Goal: Information Seeking & Learning: Learn about a topic

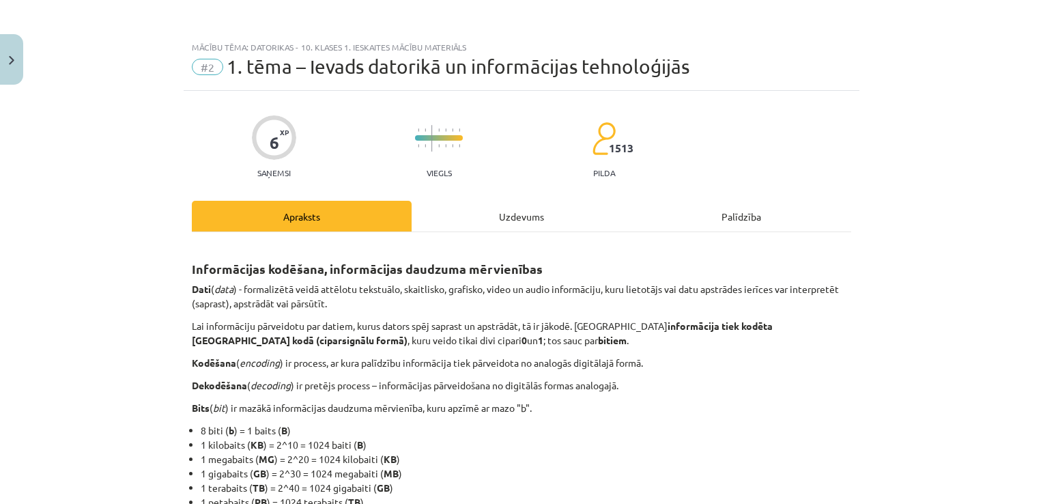
scroll to position [244, 0]
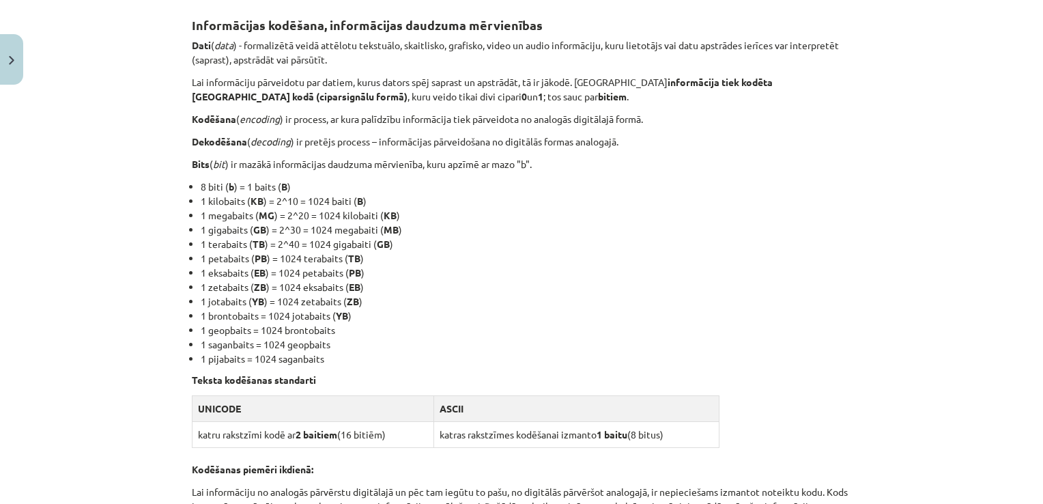
click at [605, 128] on div "Informācijas kodēšana, informācijas daudzuma mērvienības Dati ( data ) - formal…" at bounding box center [521, 465] width 659 height 928
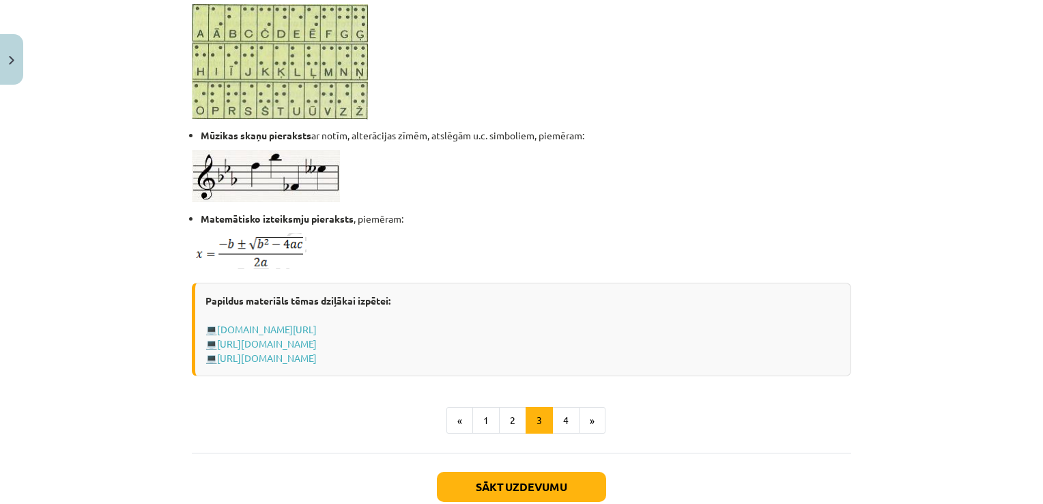
scroll to position [882, 0]
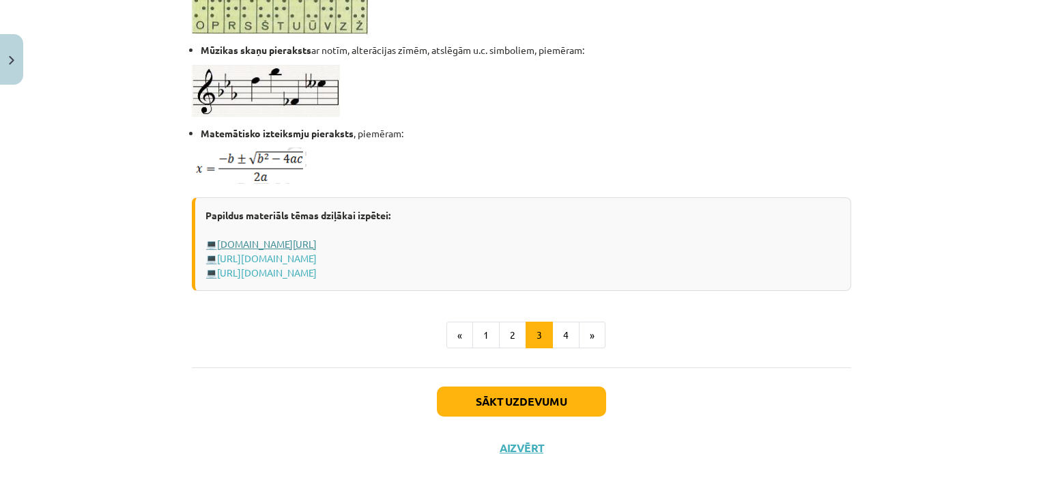
click at [317, 241] on link "www.uzdevumi.lv/p/informatika/6-klase/informacijas-kodesana6376/re-c38cc65f-50d…" at bounding box center [267, 244] width 100 height 12
click at [483, 334] on button "1" at bounding box center [485, 334] width 27 height 27
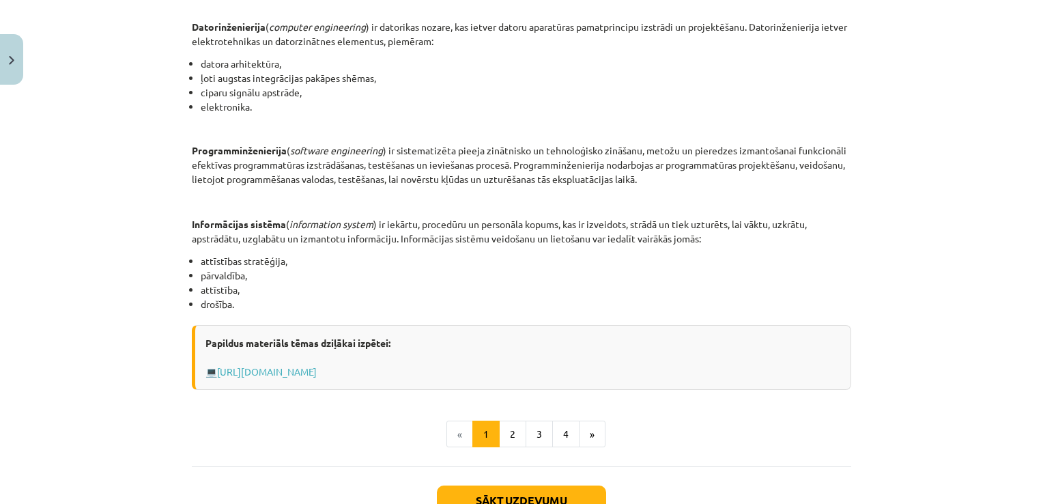
scroll to position [663, 0]
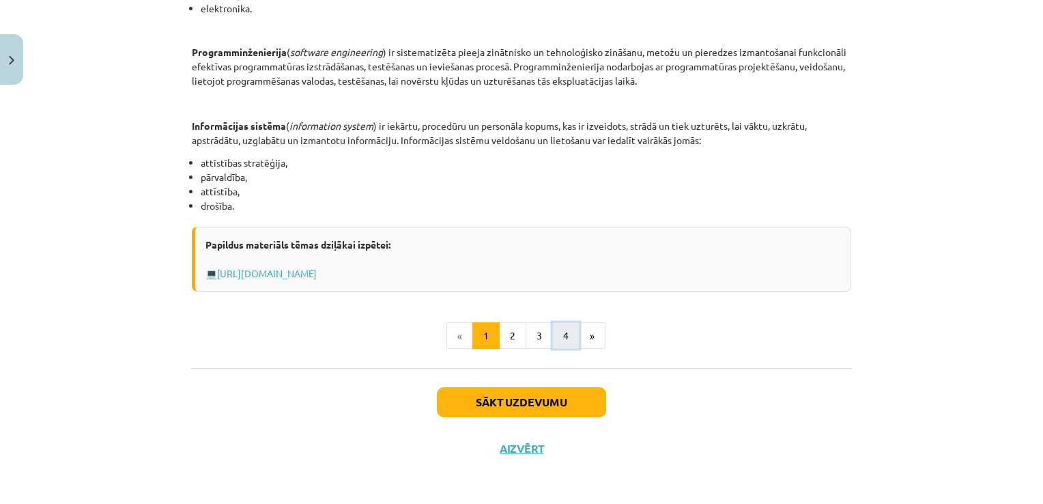
click at [560, 329] on button "4" at bounding box center [565, 335] width 27 height 27
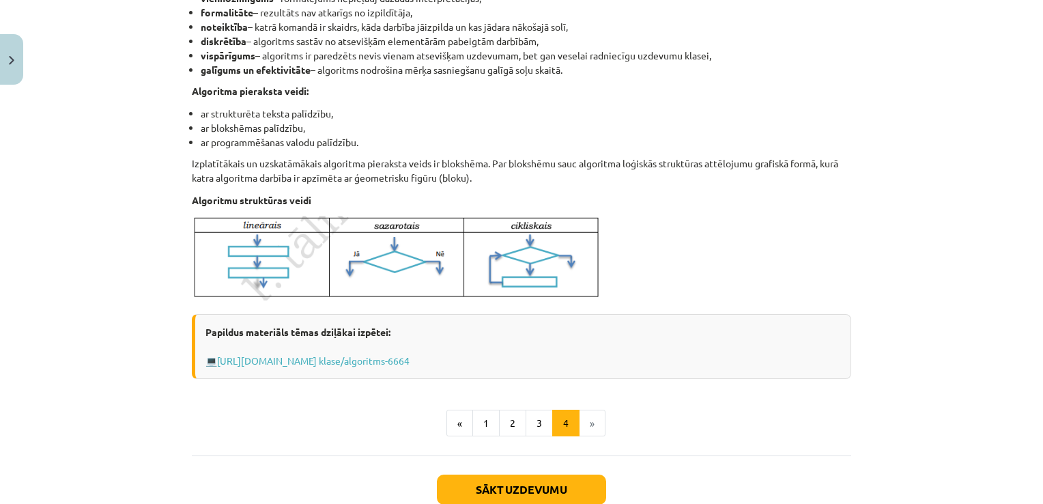
scroll to position [448, 0]
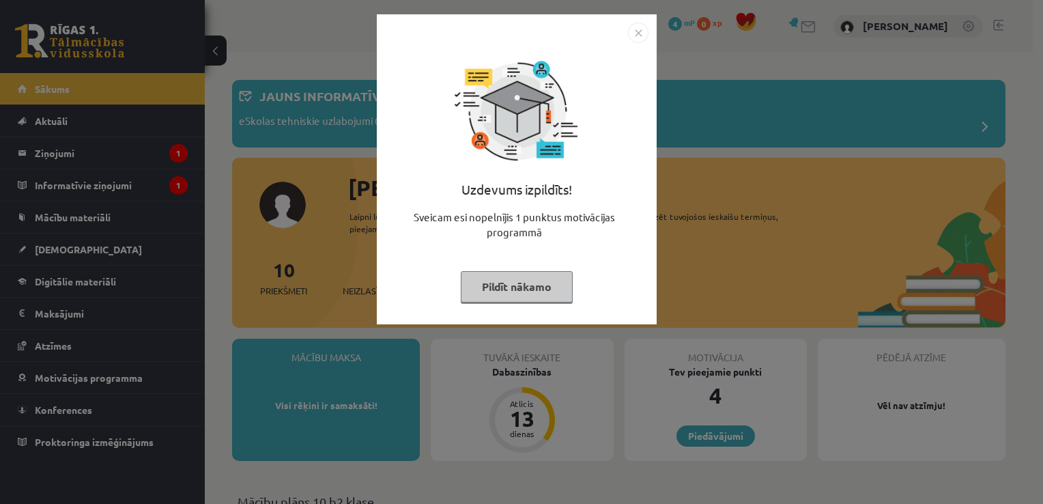
click at [494, 288] on button "Pildīt nākamo" at bounding box center [517, 286] width 112 height 31
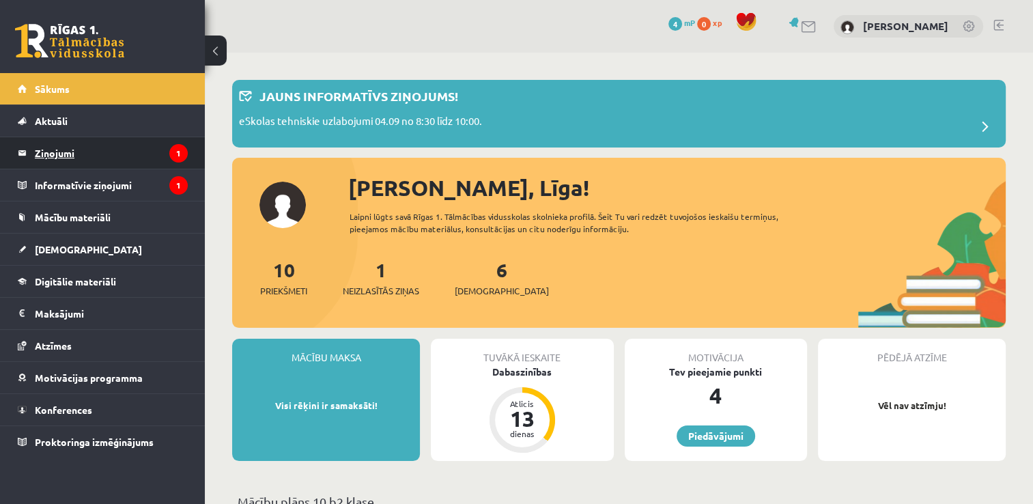
click at [109, 150] on legend "Ziņojumi 1" at bounding box center [111, 152] width 153 height 31
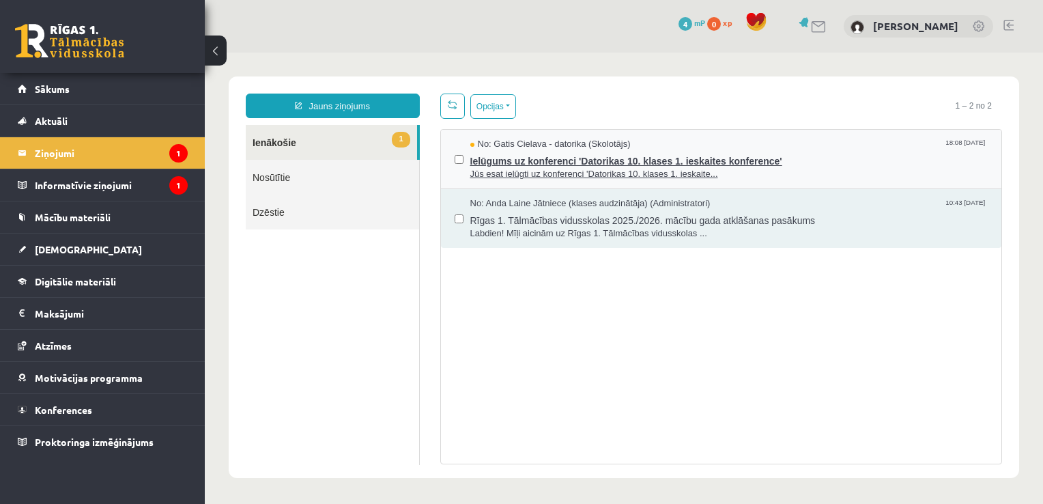
click at [616, 171] on span "Jūs esat ielūgti uz konferenci 'Datorikas 10. klases 1. ieskaite..." at bounding box center [729, 174] width 518 height 13
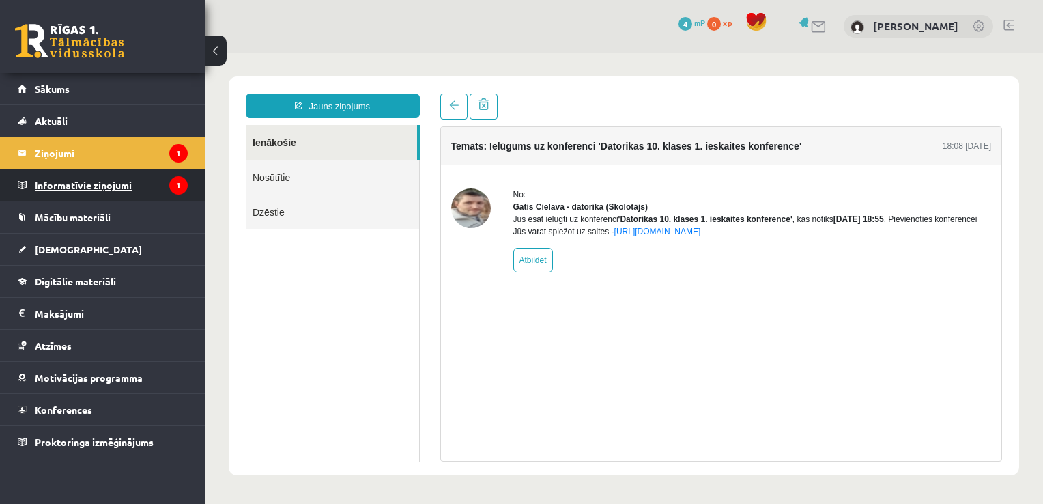
click at [113, 182] on legend "Informatīvie ziņojumi 1" at bounding box center [111, 184] width 153 height 31
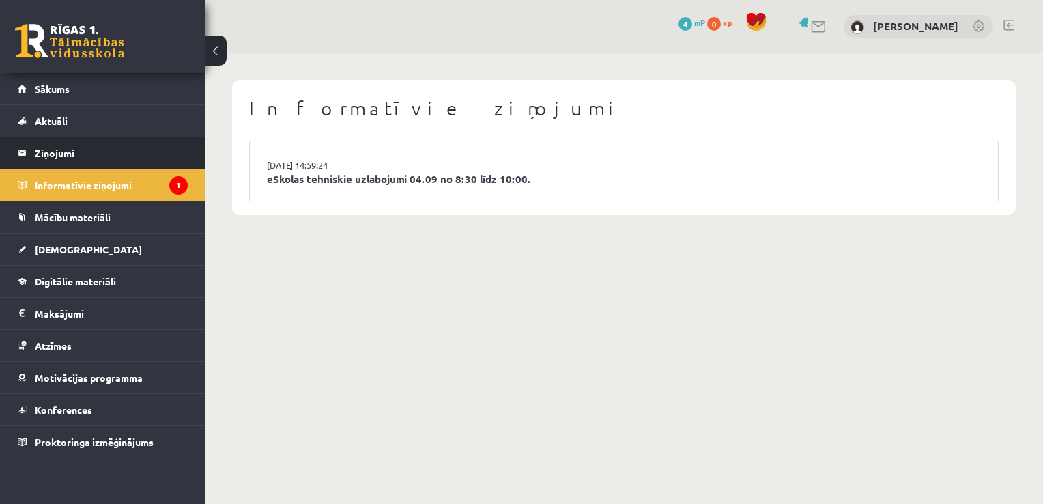
click at [60, 149] on legend "Ziņojumi 1" at bounding box center [111, 152] width 153 height 31
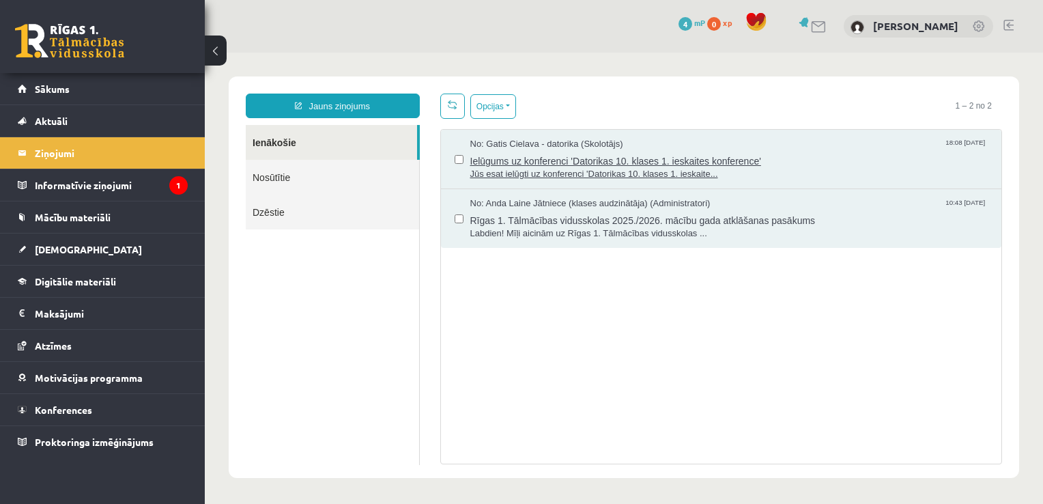
click at [786, 160] on span "Ielūgums uz konferenci 'Datorikas 10. klases 1. ieskaites konference'" at bounding box center [729, 159] width 518 height 17
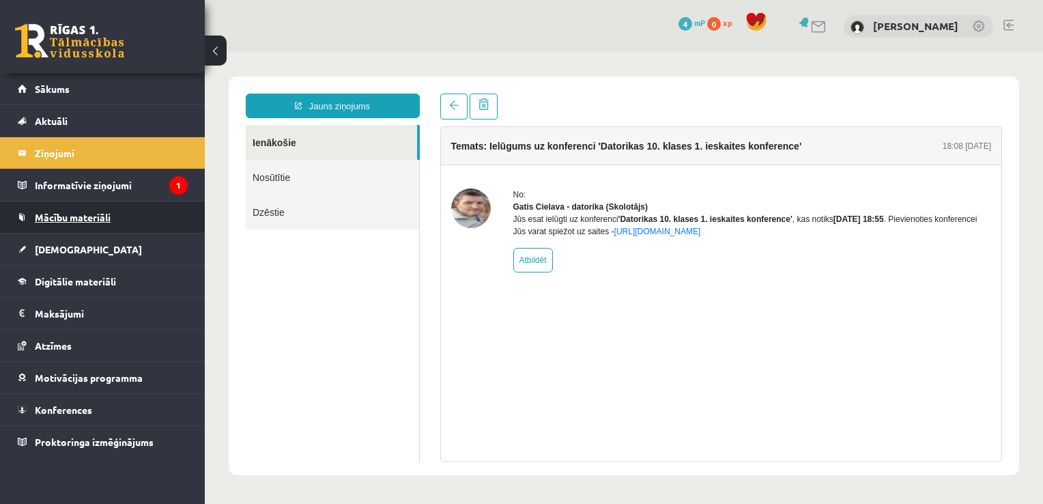
click at [73, 222] on link "Mācību materiāli" at bounding box center [103, 216] width 170 height 31
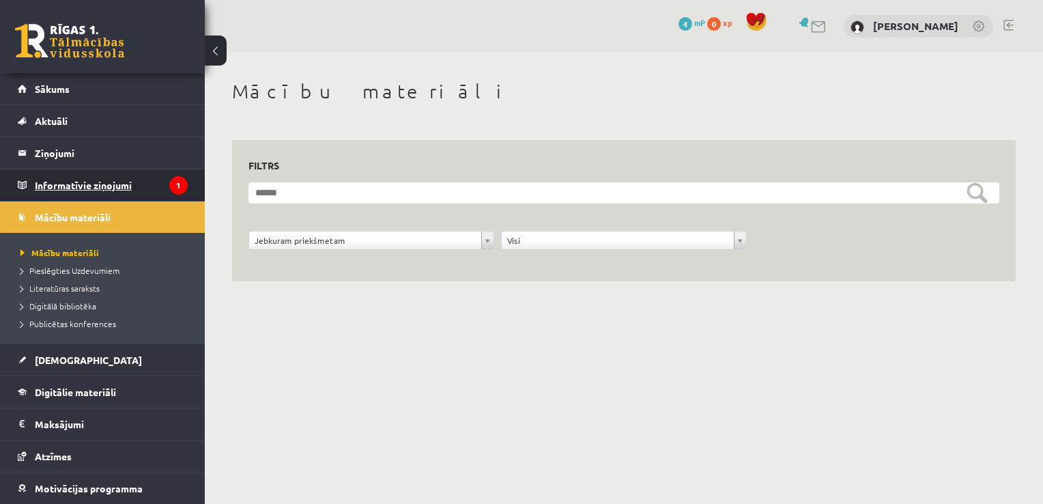
click at [63, 179] on legend "Informatīvie ziņojumi 1" at bounding box center [111, 184] width 153 height 31
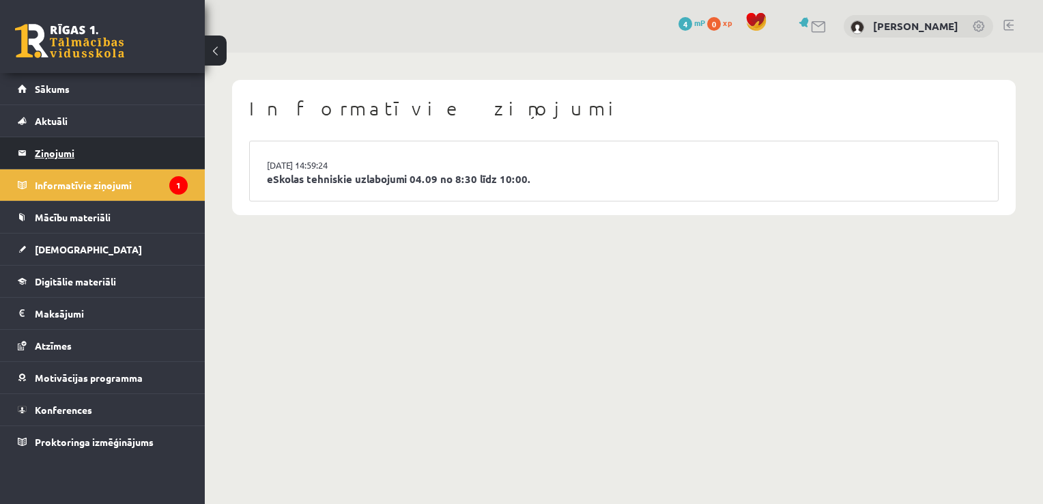
click at [68, 151] on legend "Ziņojumi 1" at bounding box center [111, 152] width 153 height 31
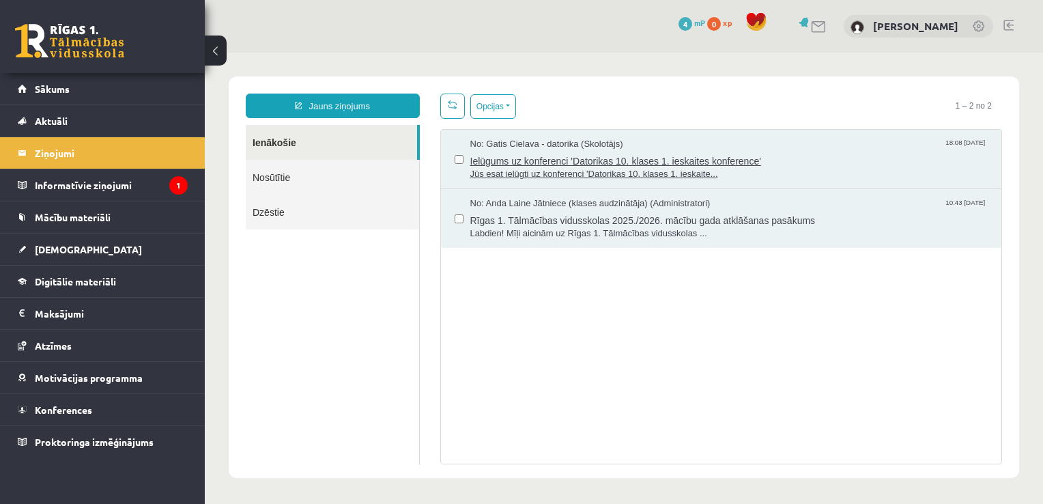
click at [653, 165] on span "Ielūgums uz konferenci 'Datorikas 10. klases 1. ieskaites konference'" at bounding box center [729, 159] width 518 height 17
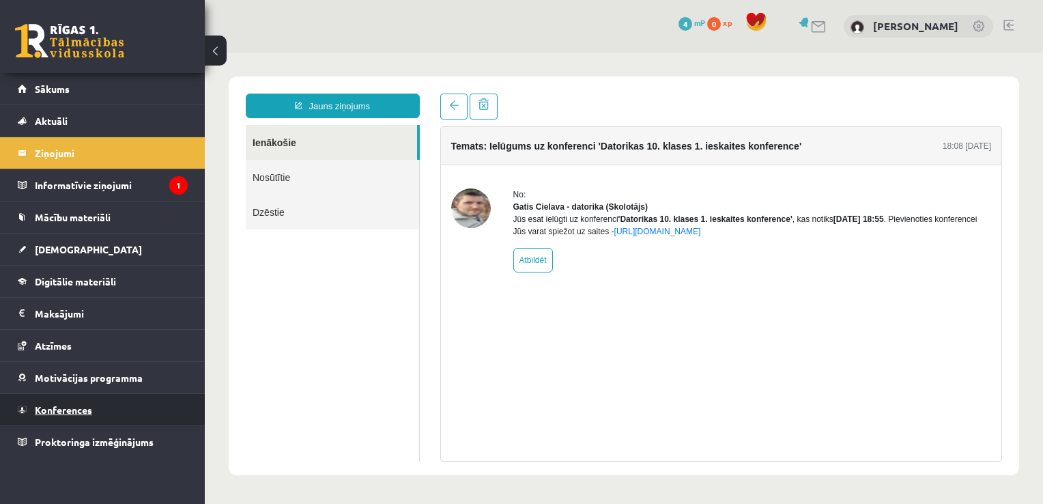
click at [55, 413] on span "Konferences" at bounding box center [63, 409] width 57 height 12
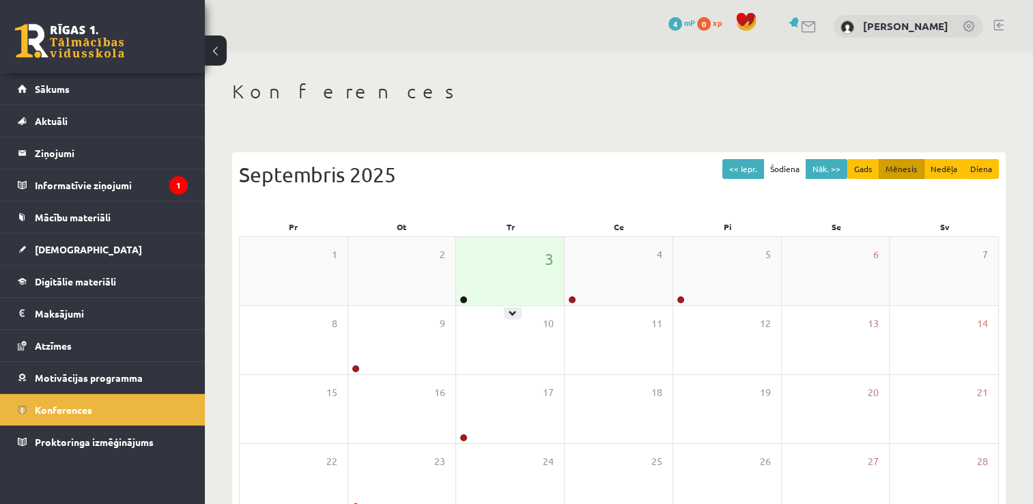
click at [498, 281] on div "3" at bounding box center [510, 271] width 108 height 68
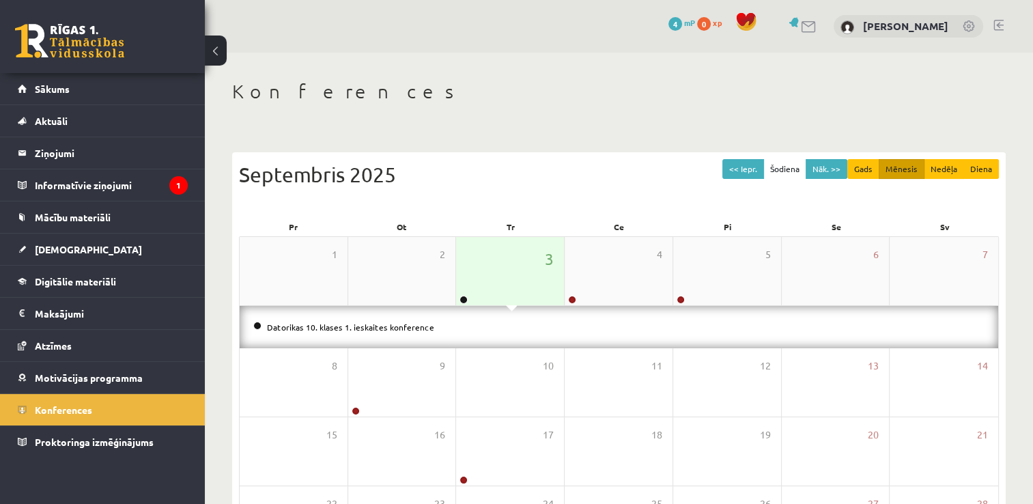
click at [498, 281] on div "3" at bounding box center [510, 271] width 108 height 68
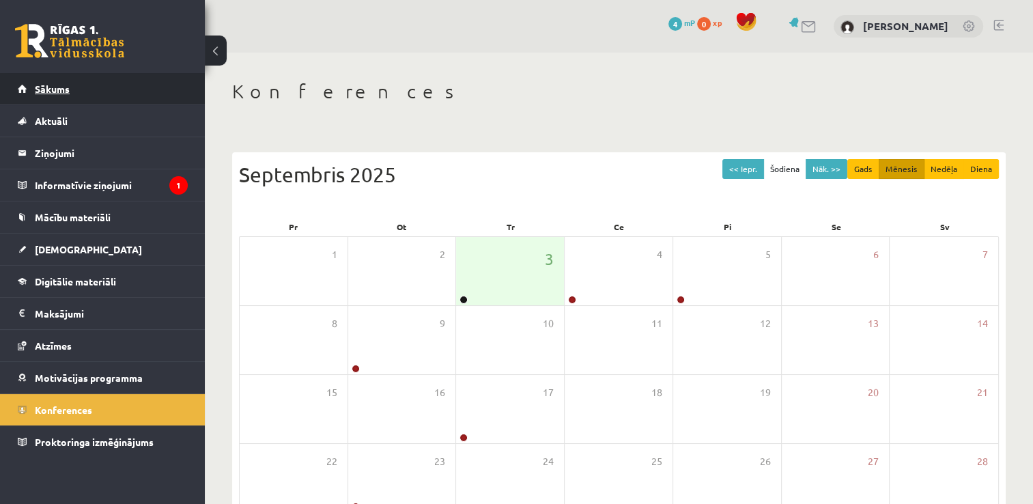
click at [53, 88] on span "Sākums" at bounding box center [52, 89] width 35 height 12
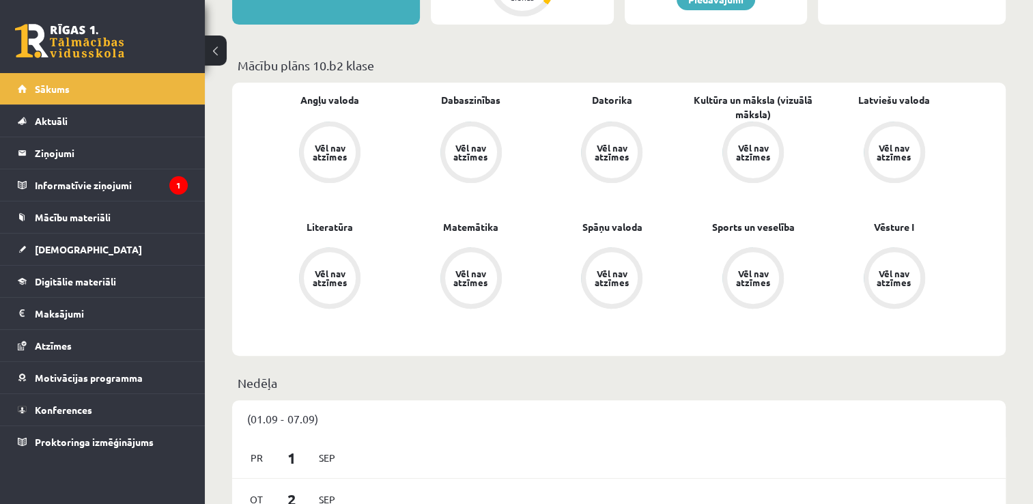
scroll to position [433, 0]
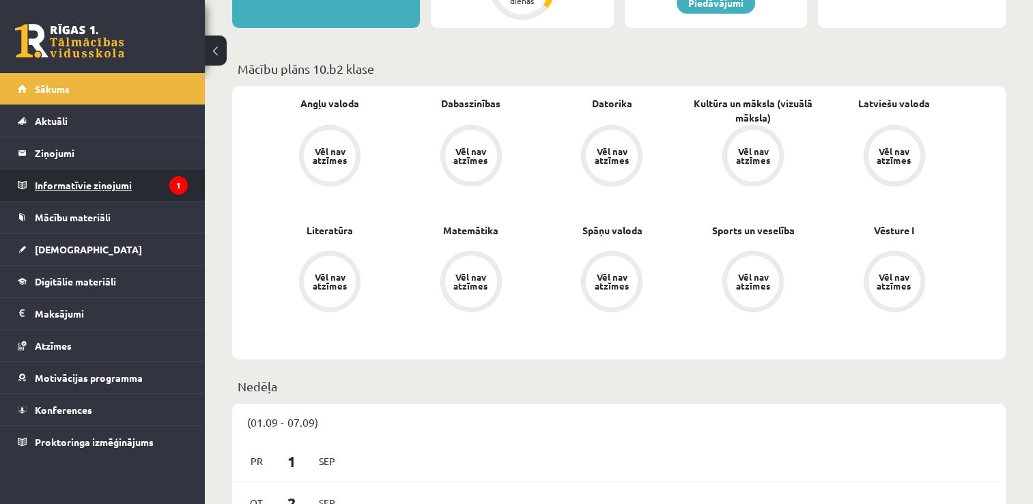
click at [117, 181] on legend "Informatīvie ziņojumi 1" at bounding box center [111, 184] width 153 height 31
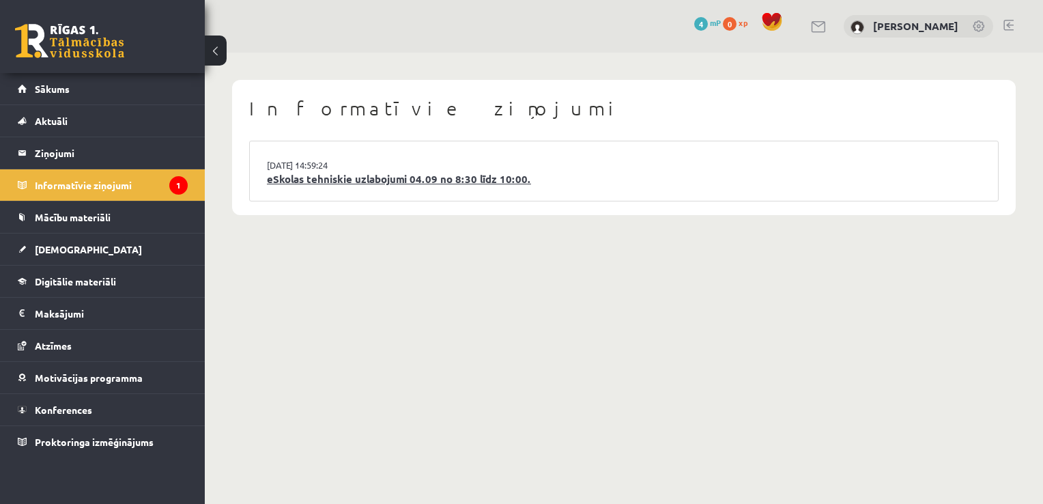
click at [381, 178] on link "eSkolas tehniskie uzlabojumi 04.09 no 8:30 līdz 10:00." at bounding box center [624, 179] width 714 height 16
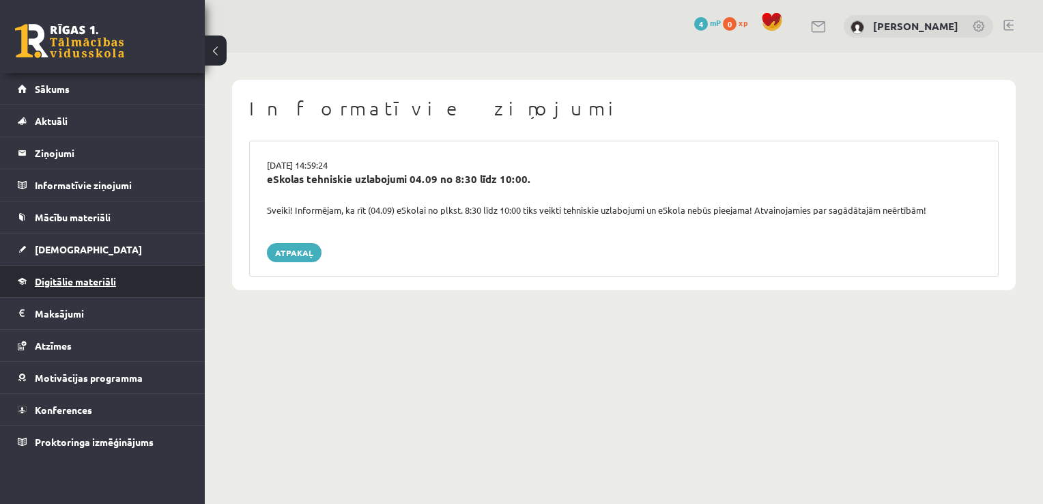
click at [101, 272] on link "Digitālie materiāli" at bounding box center [103, 280] width 170 height 31
